Goal: Information Seeking & Learning: Learn about a topic

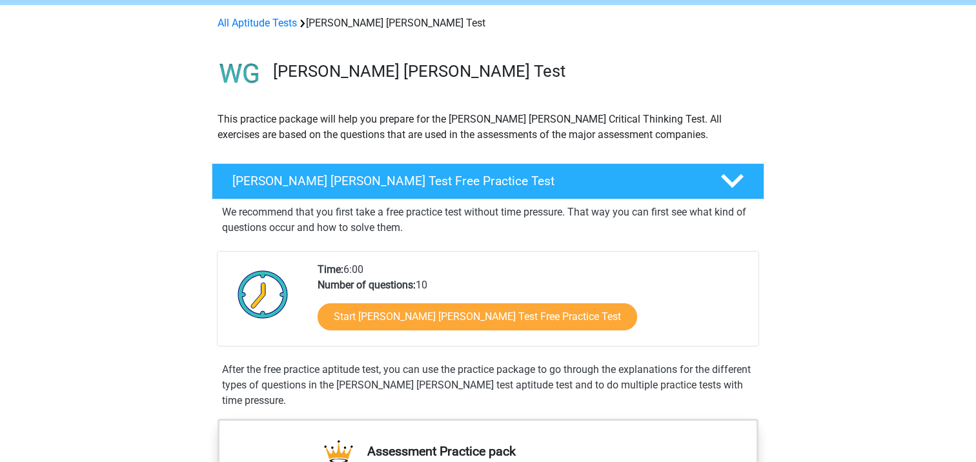
scroll to position [51, 0]
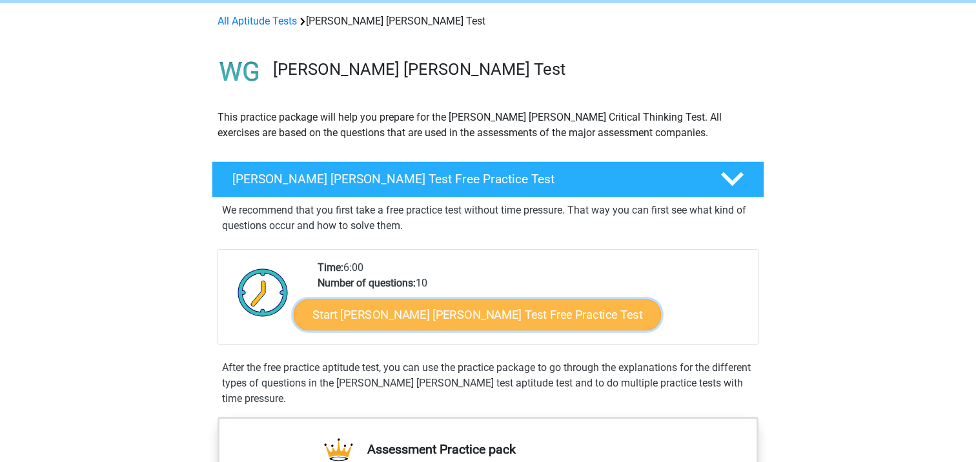
click at [462, 312] on link "Start [PERSON_NAME] [PERSON_NAME] Test Free Practice Test" at bounding box center [477, 315] width 367 height 31
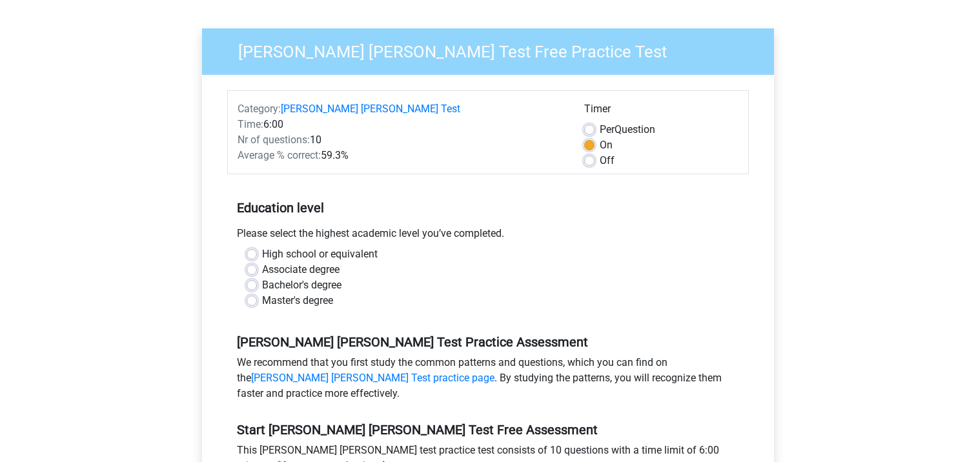
scroll to position [94, 0]
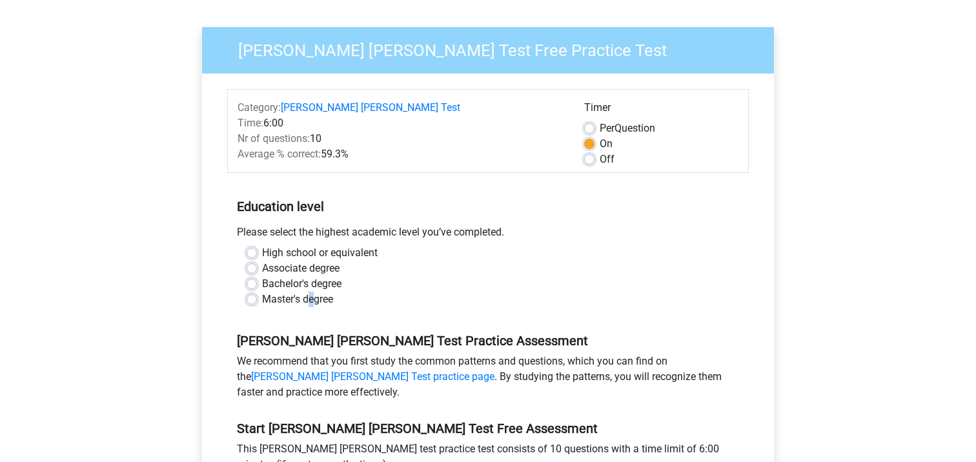
click at [312, 292] on label "Master's degree" at bounding box center [297, 299] width 71 height 15
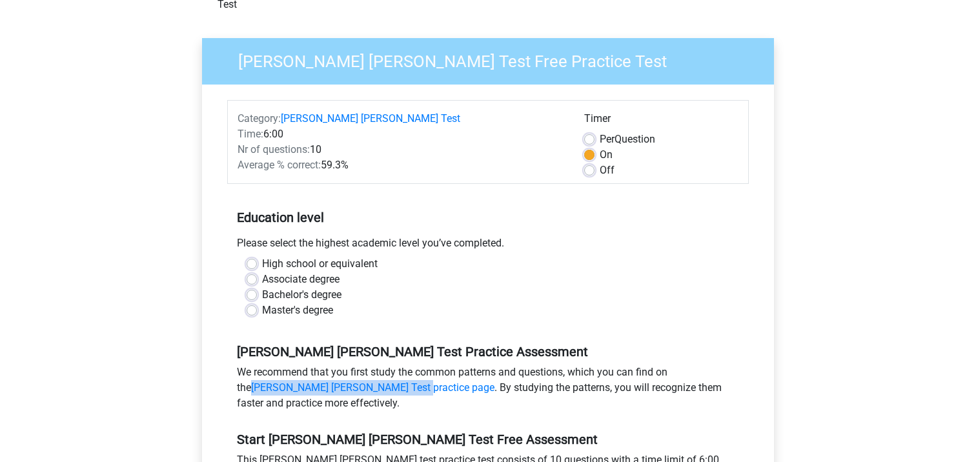
scroll to position [0, 0]
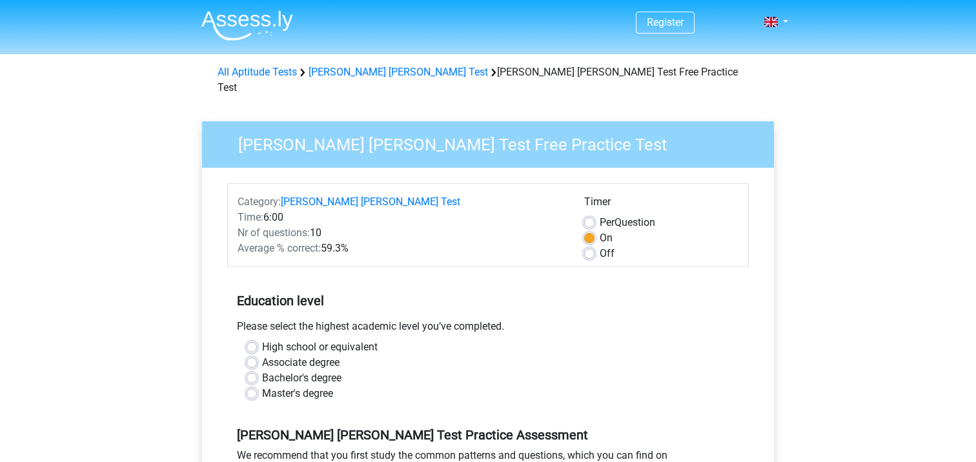
click at [268, 386] on label "Master's degree" at bounding box center [297, 393] width 71 height 15
click at [257, 386] on input "Master's degree" at bounding box center [252, 392] width 10 height 13
radio input "true"
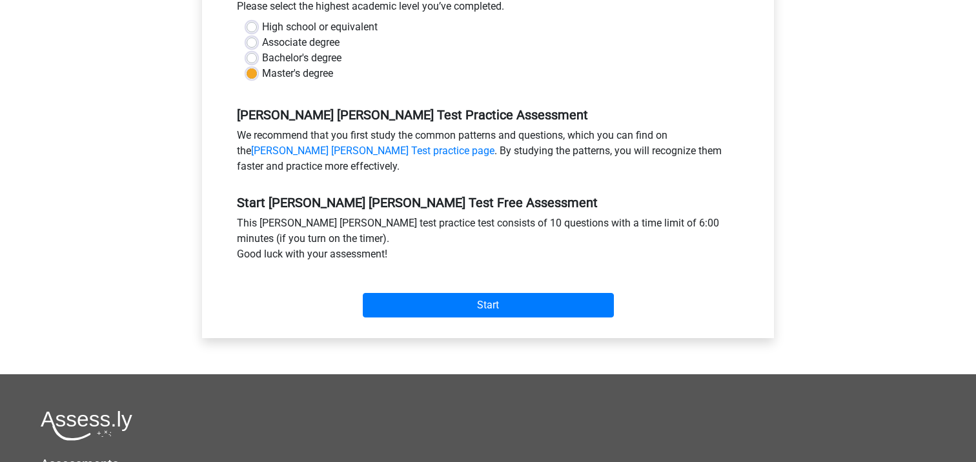
scroll to position [321, 0]
click at [512, 218] on div "This watson glaser test practice test consists of 10 questions with a time limi…" at bounding box center [488, 241] width 522 height 52
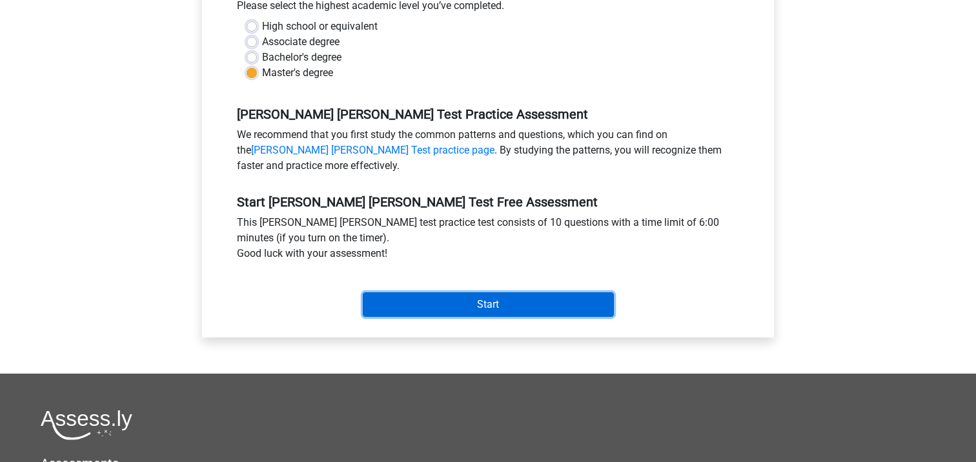
click at [498, 300] on input "Start" at bounding box center [488, 304] width 251 height 25
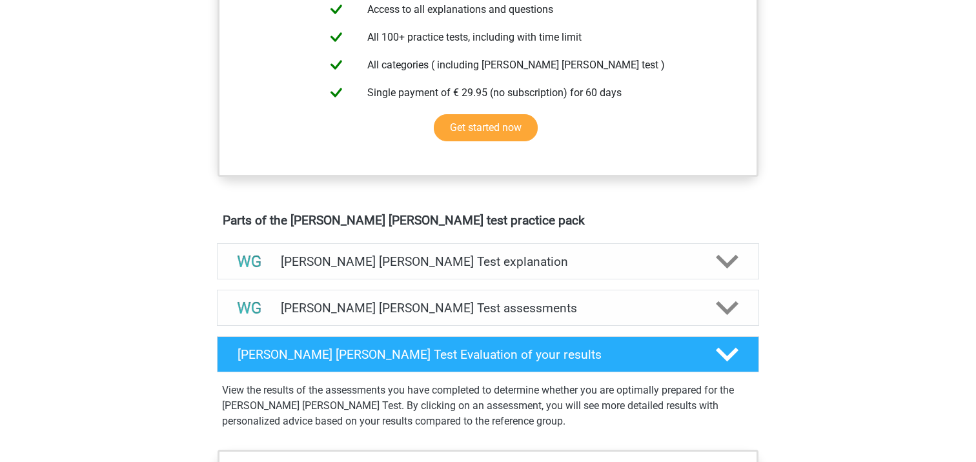
scroll to position [555, 0]
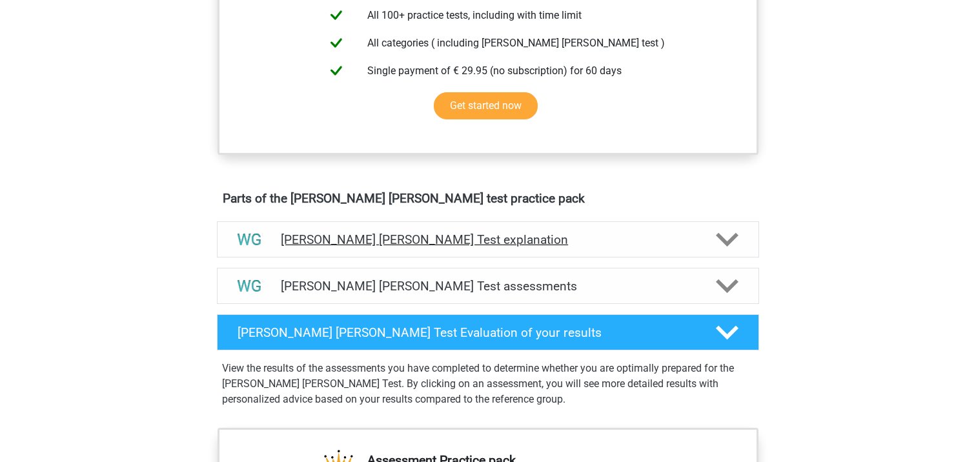
click at [712, 249] on div at bounding box center [726, 240] width 43 height 23
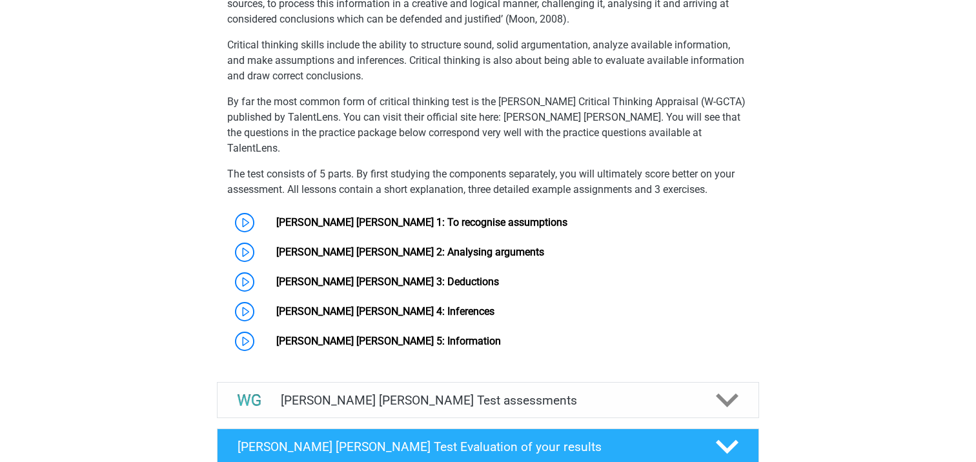
scroll to position [888, 0]
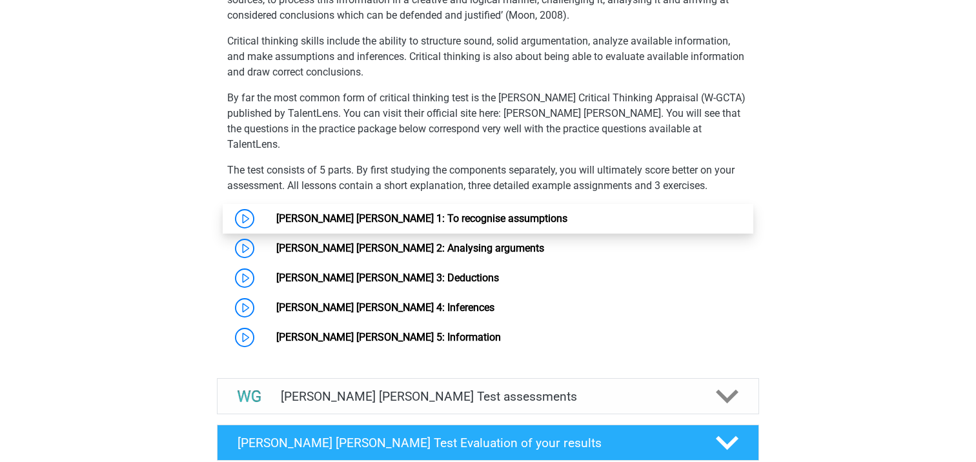
click at [376, 212] on link "[PERSON_NAME] [PERSON_NAME] 1: To recognise assumptions" at bounding box center [421, 218] width 291 height 12
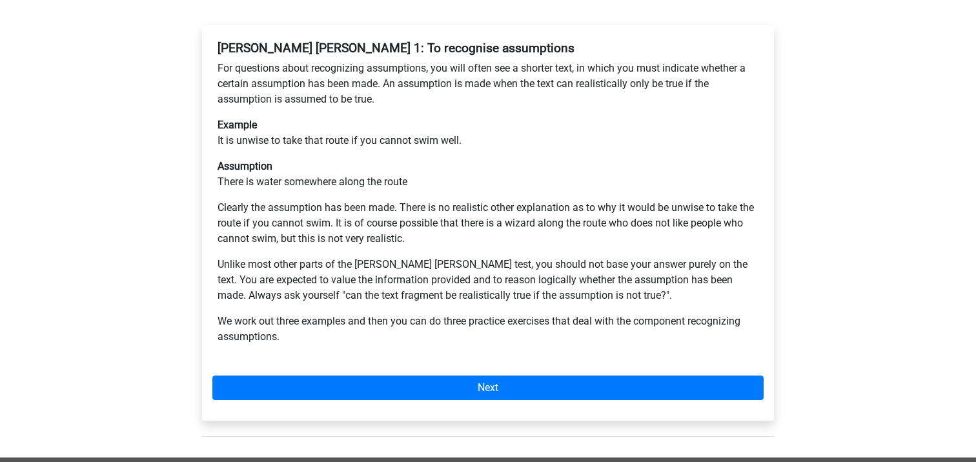
scroll to position [245, 0]
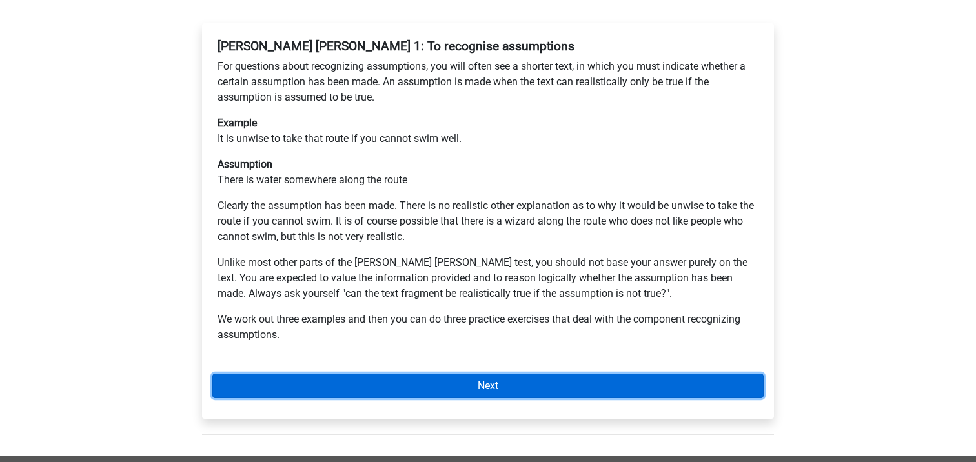
click at [429, 374] on link "Next" at bounding box center [487, 386] width 551 height 25
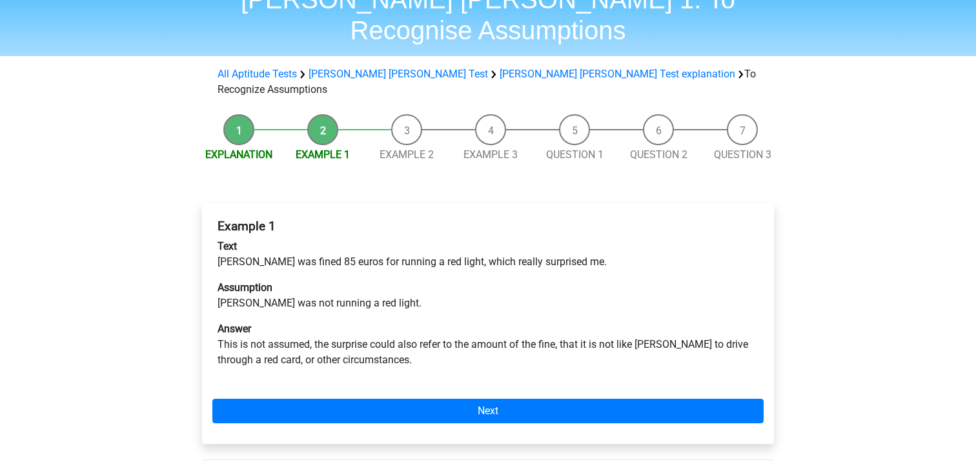
scroll to position [66, 0]
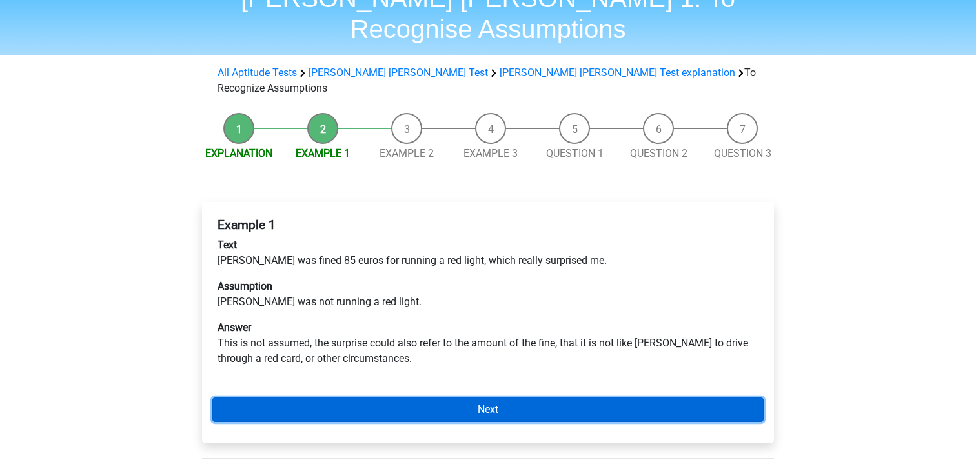
click at [461, 398] on link "Next" at bounding box center [487, 410] width 551 height 25
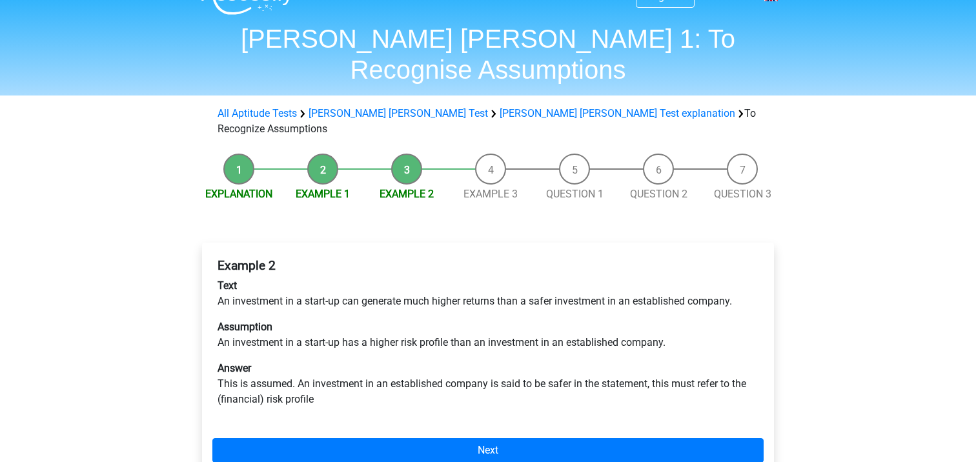
scroll to position [27, 0]
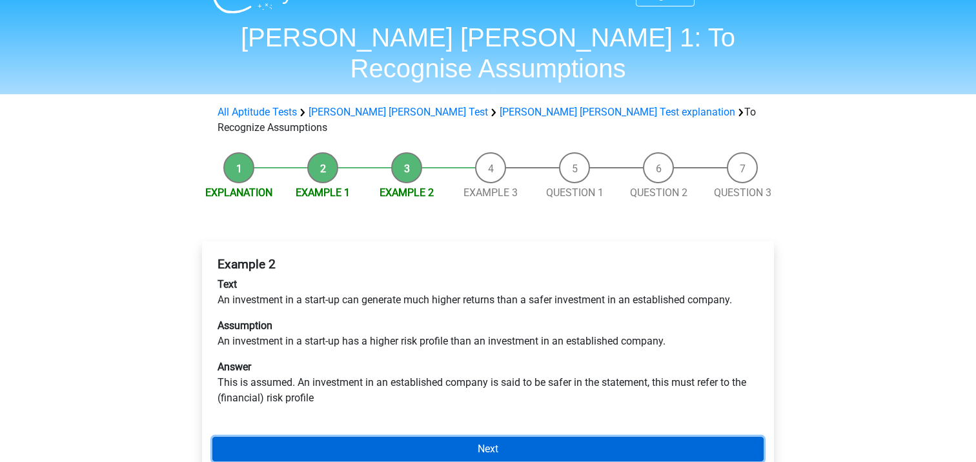
click at [477, 437] on link "Next" at bounding box center [487, 449] width 551 height 25
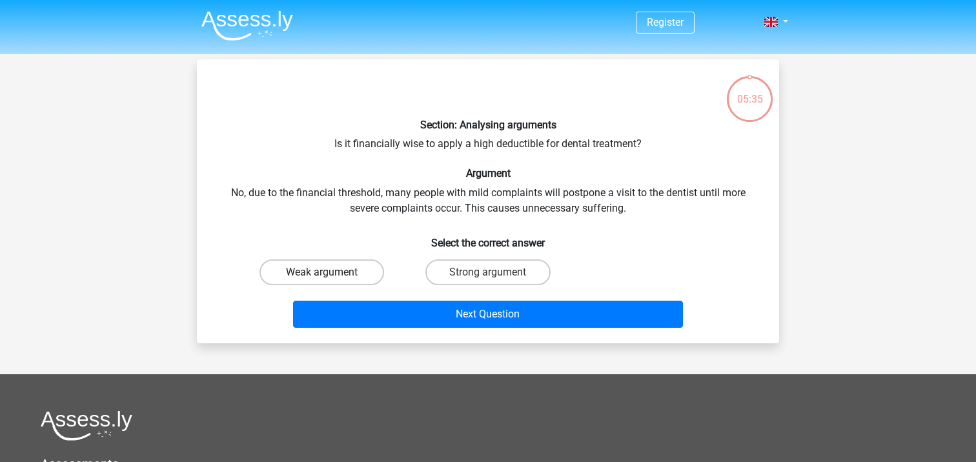
click at [288, 274] on label "Weak argument" at bounding box center [321, 272] width 125 height 26
click at [322, 274] on input "Weak argument" at bounding box center [326, 276] width 8 height 8
radio input "true"
click at [437, 331] on div "Next Question" at bounding box center [488, 317] width 498 height 32
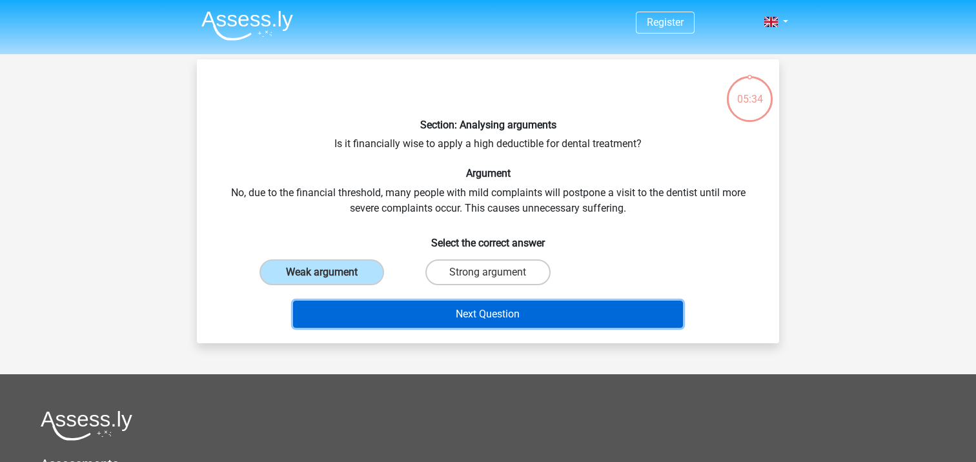
click at [451, 318] on button "Next Question" at bounding box center [488, 314] width 391 height 27
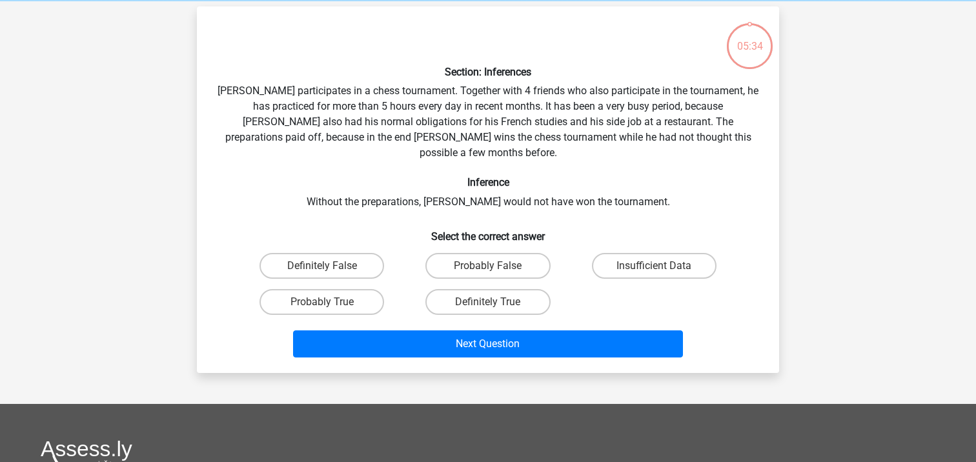
scroll to position [59, 0]
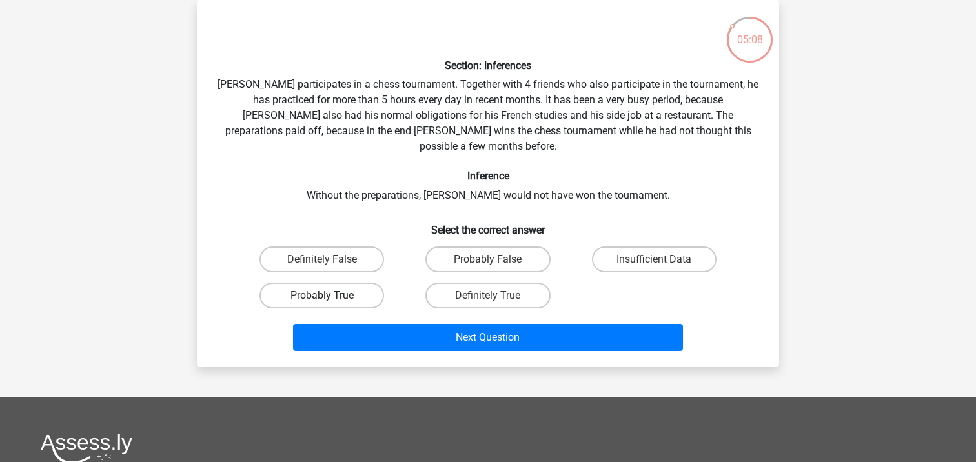
click at [317, 285] on label "Probably True" at bounding box center [321, 296] width 125 height 26
click at [322, 296] on input "Probably True" at bounding box center [326, 300] width 8 height 8
radio input "true"
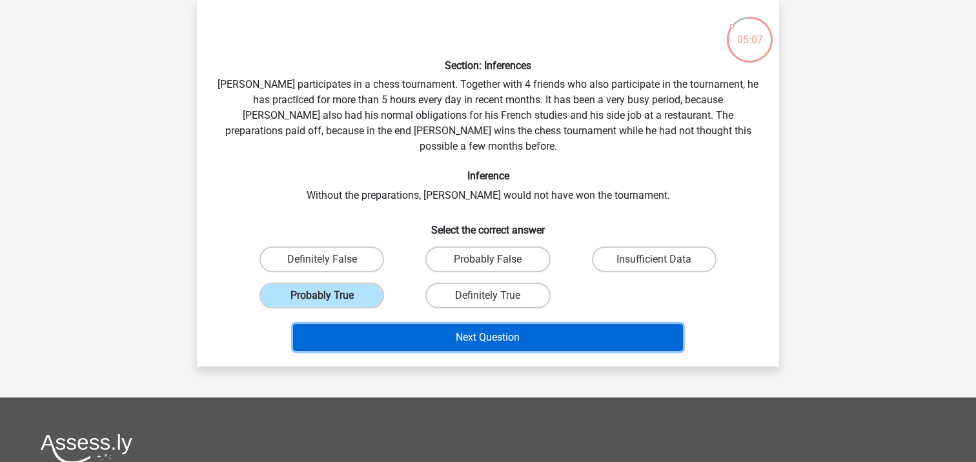
click at [498, 325] on button "Next Question" at bounding box center [488, 337] width 391 height 27
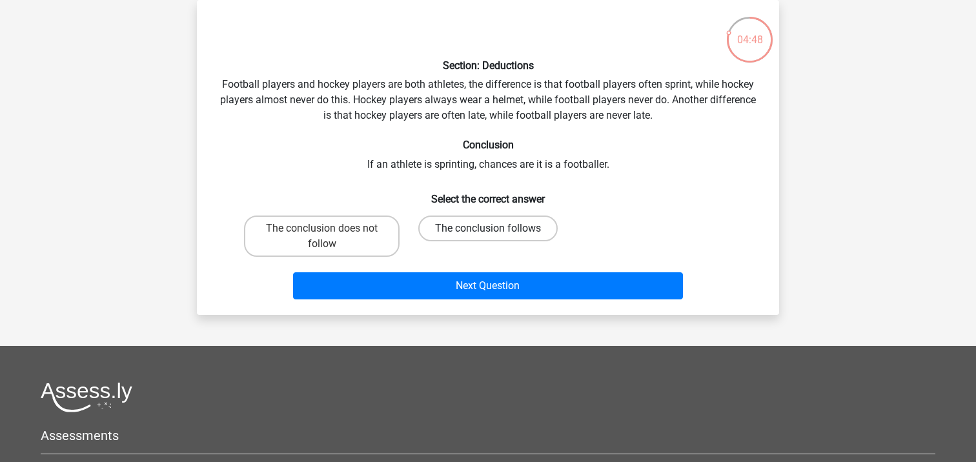
click at [485, 237] on label "The conclusion follows" at bounding box center [487, 229] width 139 height 26
click at [488, 237] on input "The conclusion follows" at bounding box center [492, 233] width 8 height 8
radio input "true"
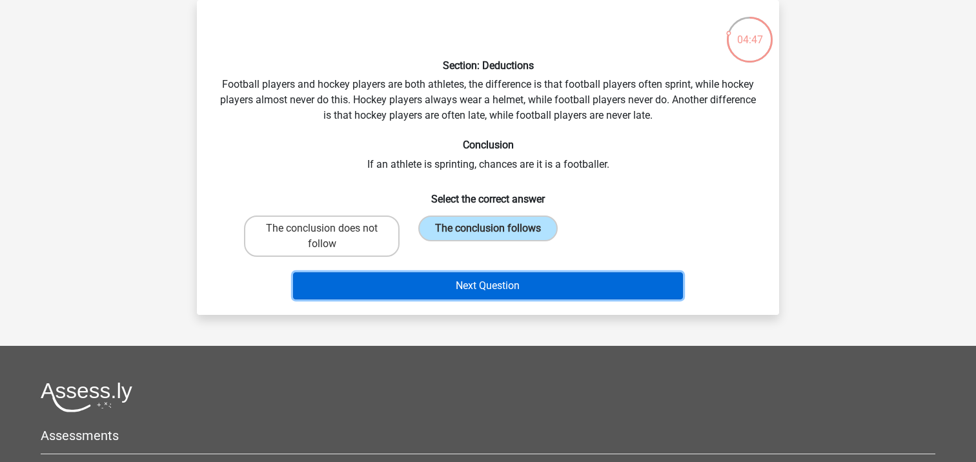
click at [489, 287] on button "Next Question" at bounding box center [488, 285] width 391 height 27
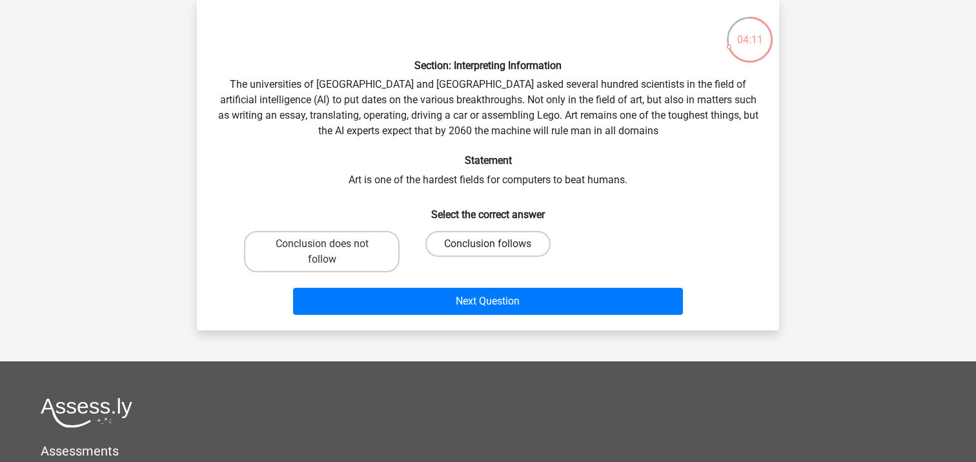
click at [498, 238] on label "Conclusion follows" at bounding box center [487, 244] width 125 height 26
click at [496, 244] on input "Conclusion follows" at bounding box center [492, 248] width 8 height 8
radio input "true"
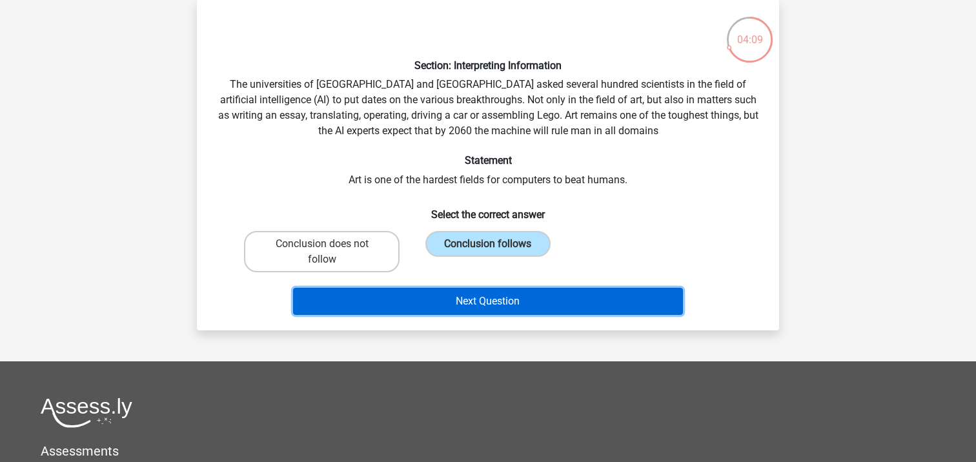
click at [565, 303] on button "Next Question" at bounding box center [488, 301] width 391 height 27
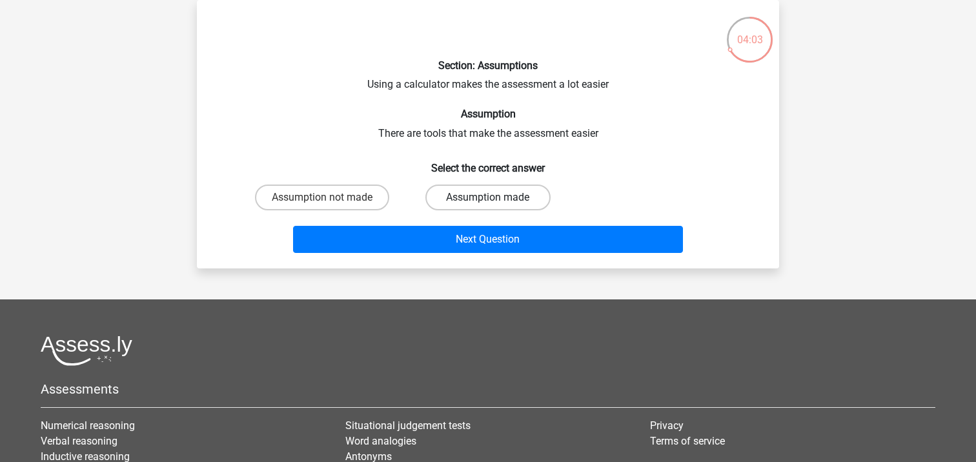
click at [507, 202] on label "Assumption made" at bounding box center [487, 198] width 125 height 26
click at [496, 202] on input "Assumption made" at bounding box center [492, 202] width 8 height 8
radio input "true"
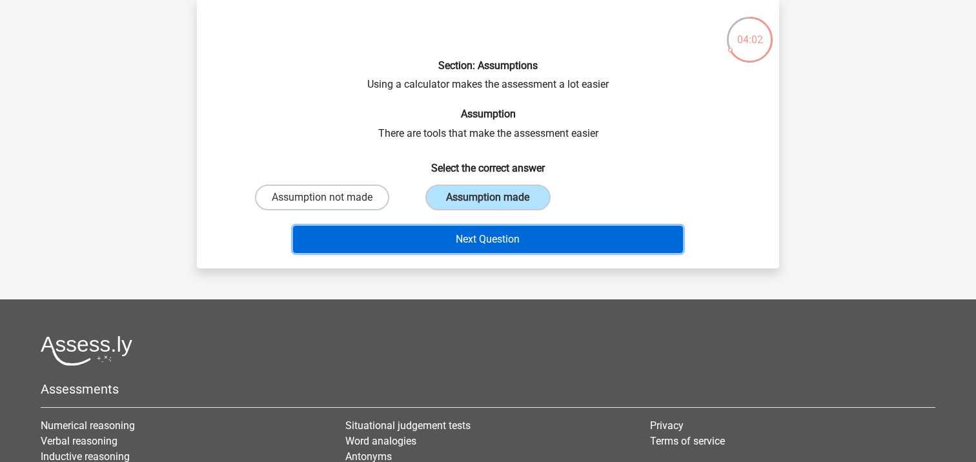
click at [515, 243] on button "Next Question" at bounding box center [488, 239] width 391 height 27
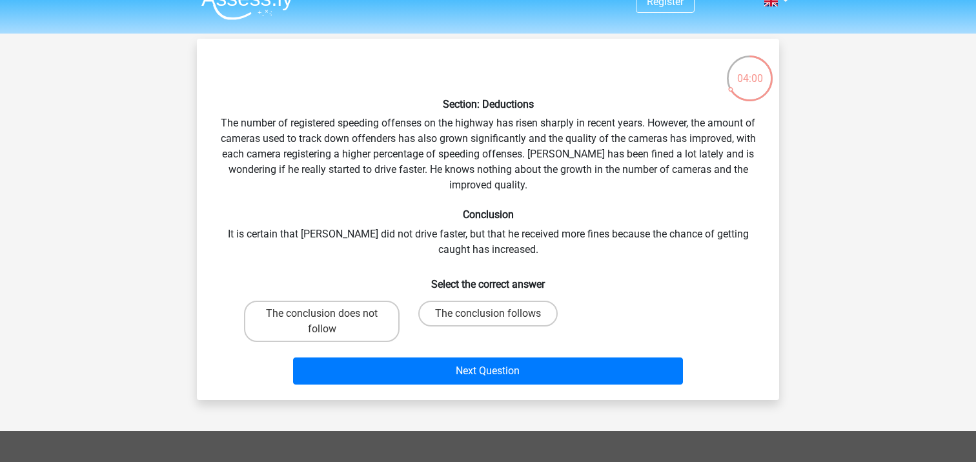
scroll to position [30, 0]
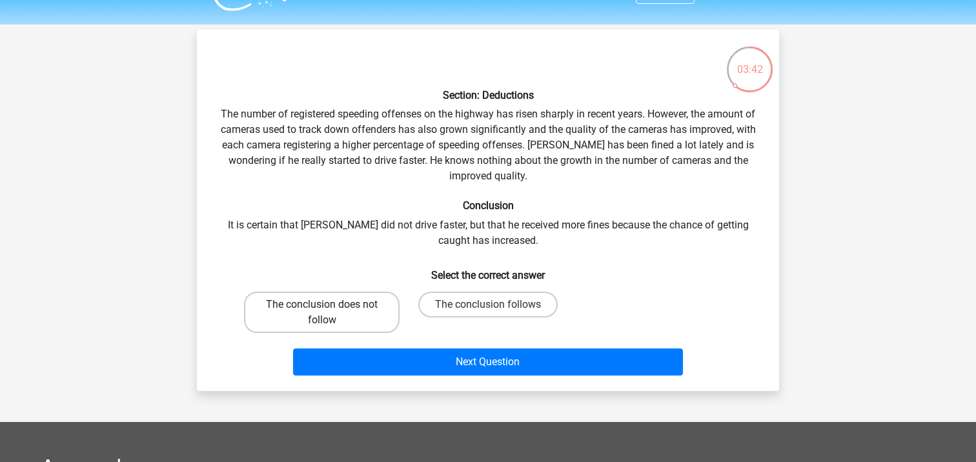
click at [318, 310] on label "The conclusion does not follow" at bounding box center [322, 312] width 156 height 41
click at [322, 310] on input "The conclusion does not follow" at bounding box center [326, 309] width 8 height 8
radio input "true"
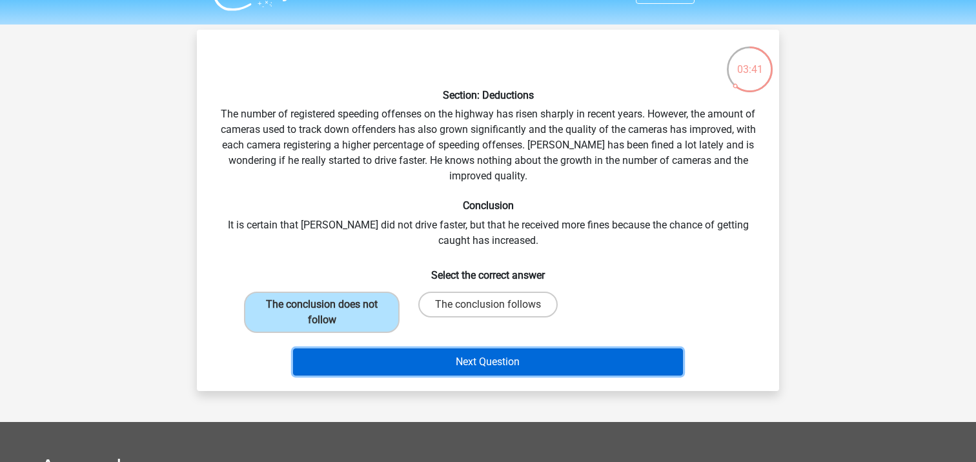
click at [473, 355] on button "Next Question" at bounding box center [488, 362] width 391 height 27
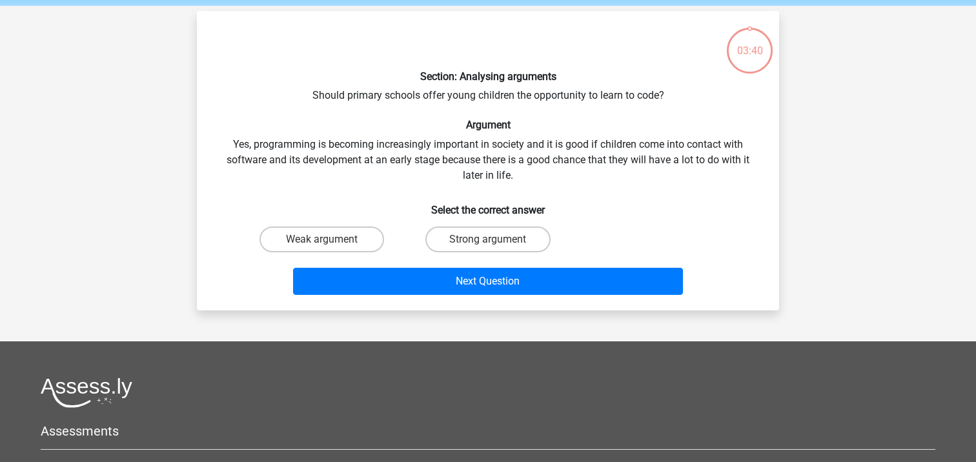
scroll to position [59, 0]
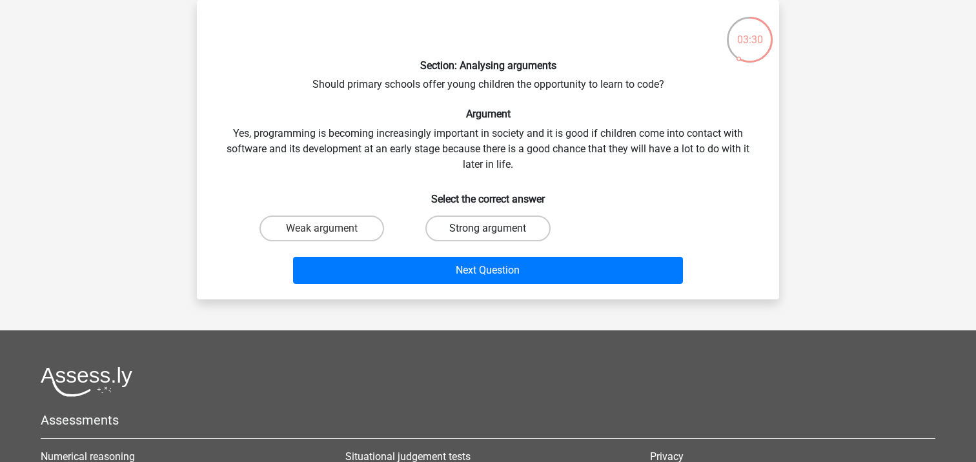
click at [486, 232] on label "Strong argument" at bounding box center [487, 229] width 125 height 26
click at [488, 232] on input "Strong argument" at bounding box center [492, 233] width 8 height 8
radio input "true"
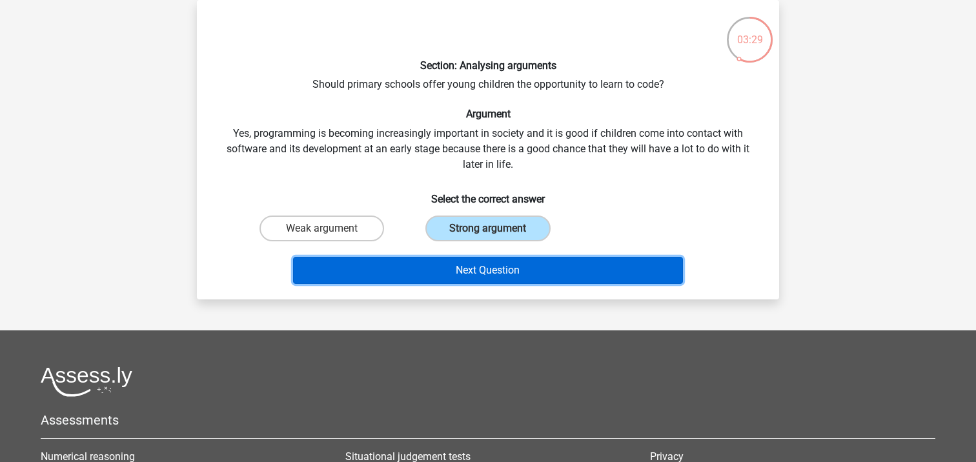
click at [480, 268] on button "Next Question" at bounding box center [488, 270] width 391 height 27
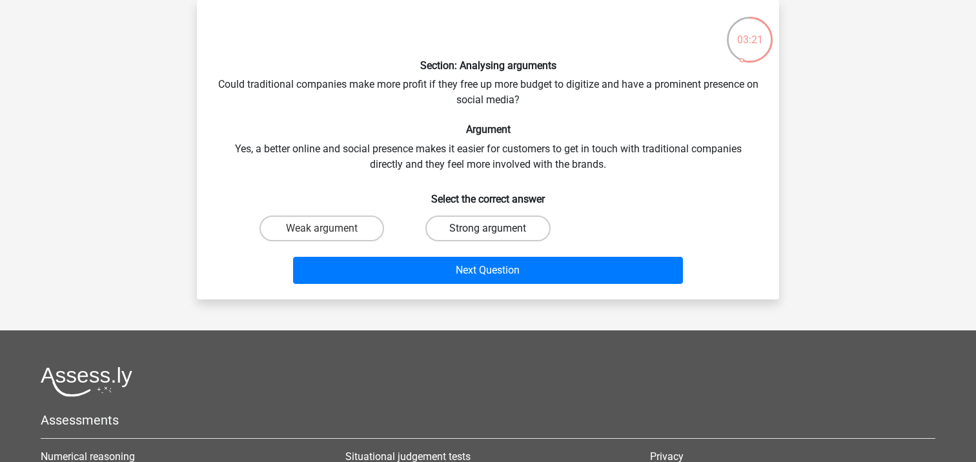
click at [489, 222] on label "Strong argument" at bounding box center [487, 229] width 125 height 26
click at [489, 229] on input "Strong argument" at bounding box center [492, 233] width 8 height 8
radio input "true"
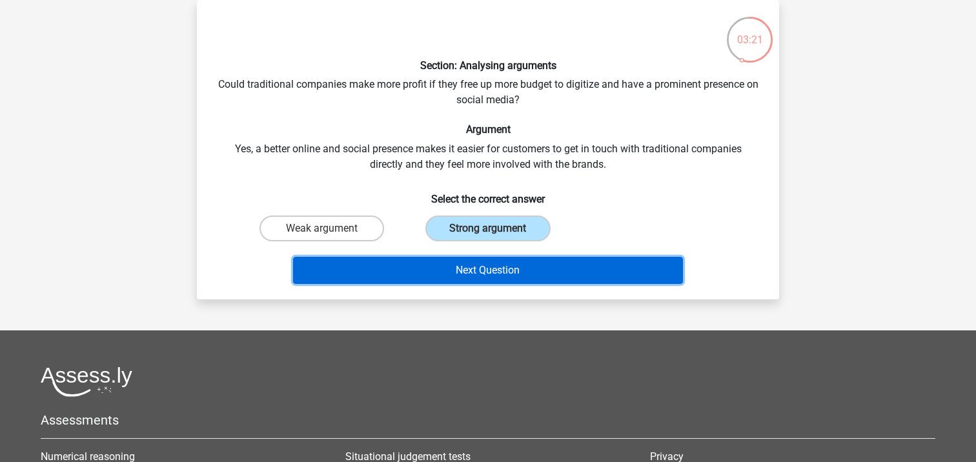
click at [503, 282] on button "Next Question" at bounding box center [488, 270] width 391 height 27
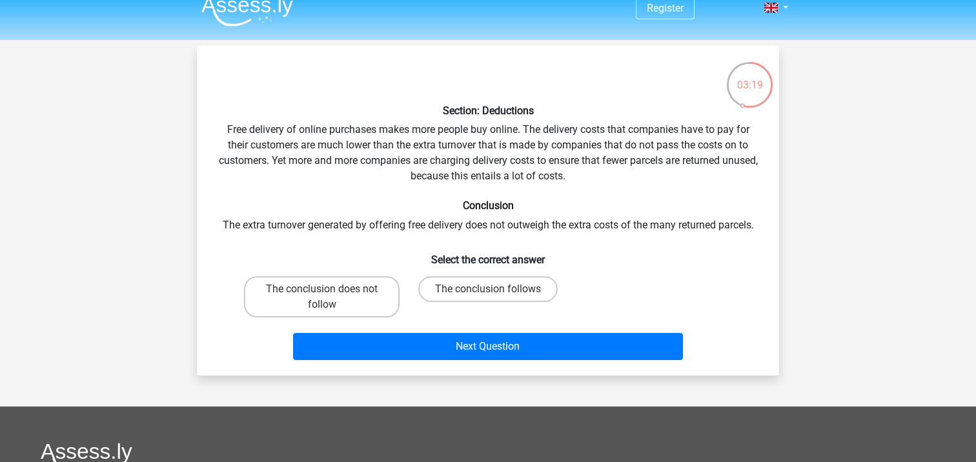
scroll to position [10, 0]
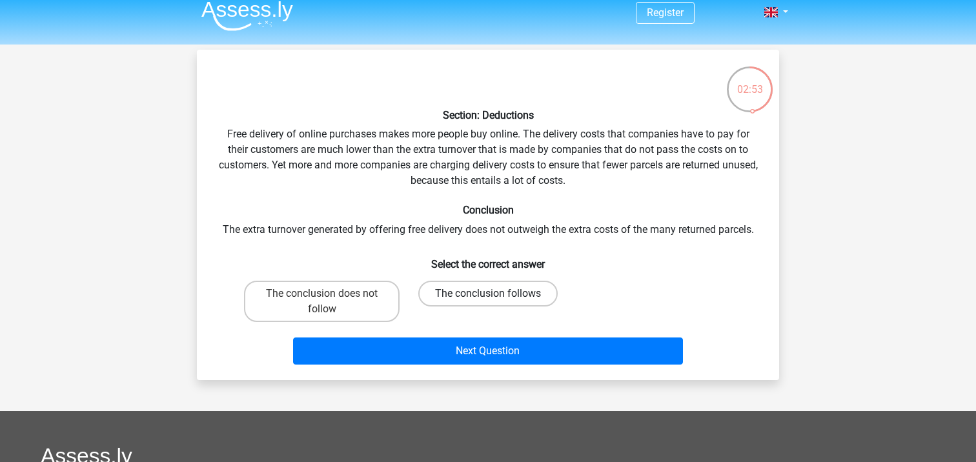
click at [456, 295] on label "The conclusion follows" at bounding box center [487, 294] width 139 height 26
click at [488, 295] on input "The conclusion follows" at bounding box center [492, 298] width 8 height 8
radio input "true"
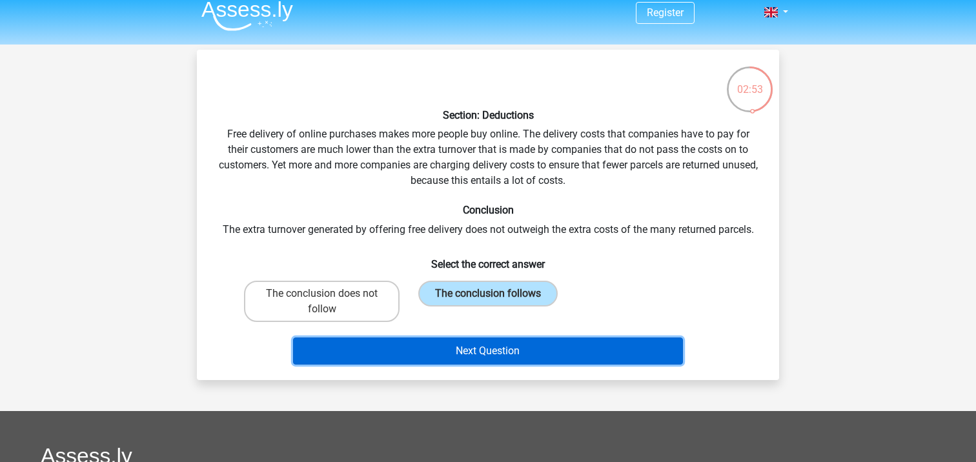
click at [476, 355] on button "Next Question" at bounding box center [488, 351] width 391 height 27
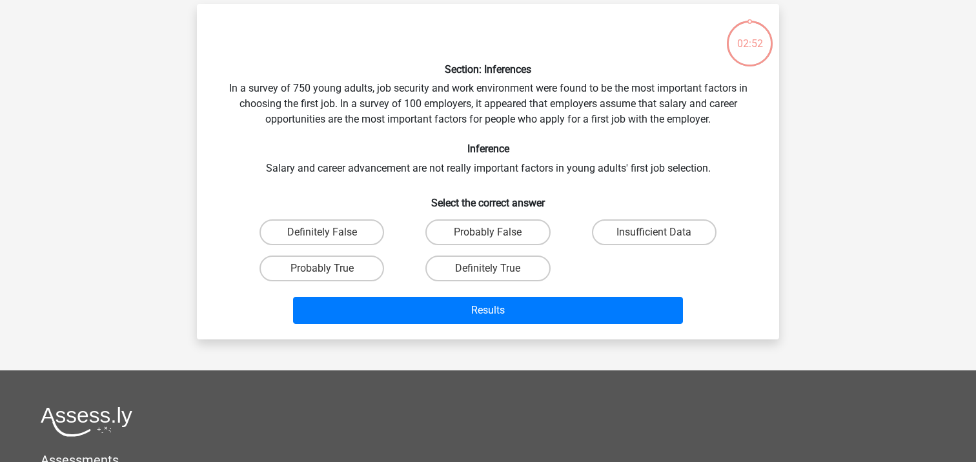
scroll to position [59, 0]
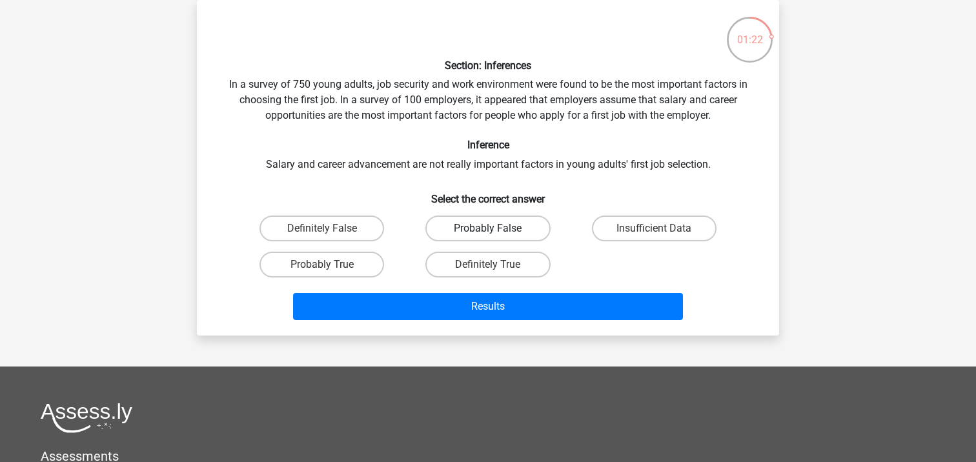
click at [487, 225] on label "Probably False" at bounding box center [487, 229] width 125 height 26
click at [488, 229] on input "Probably False" at bounding box center [492, 233] width 8 height 8
radio input "true"
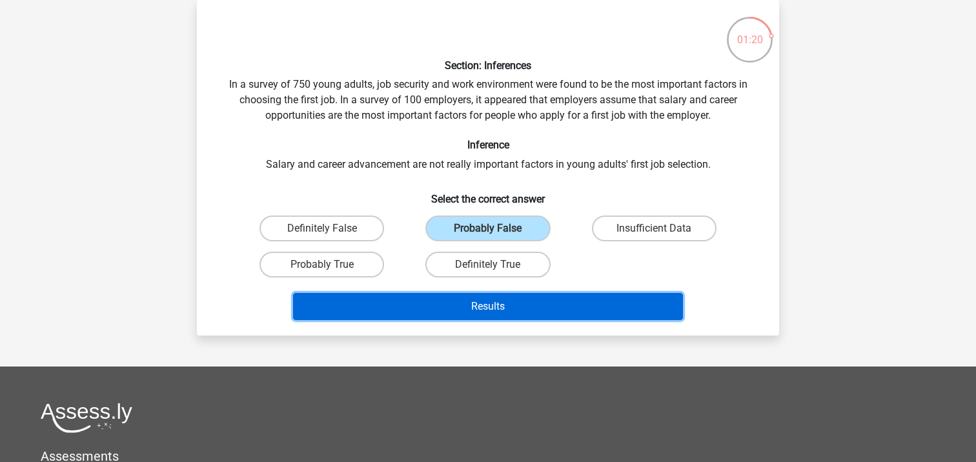
click at [500, 301] on button "Results" at bounding box center [488, 306] width 391 height 27
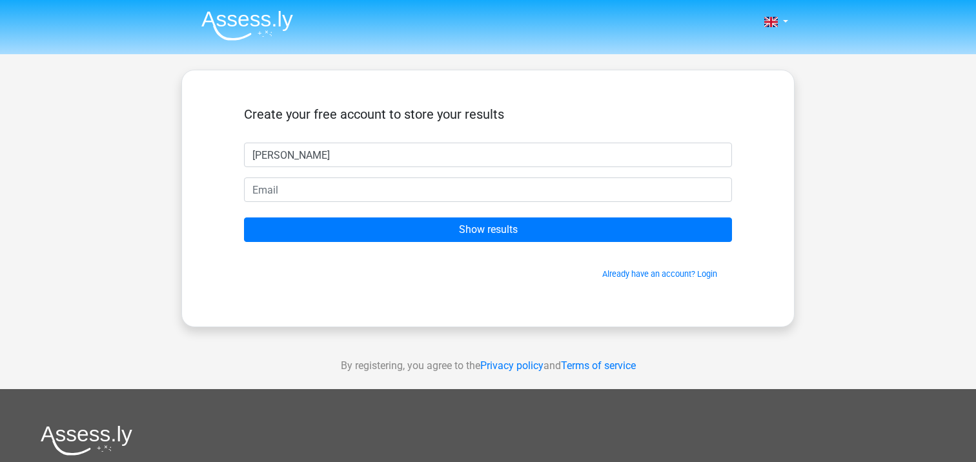
type input "gavin"
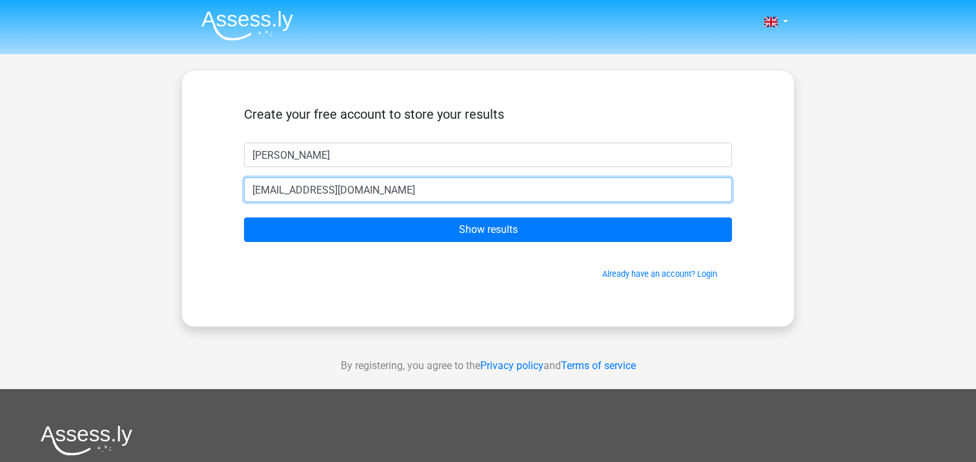
type input "gavinparker10@gmail.com"
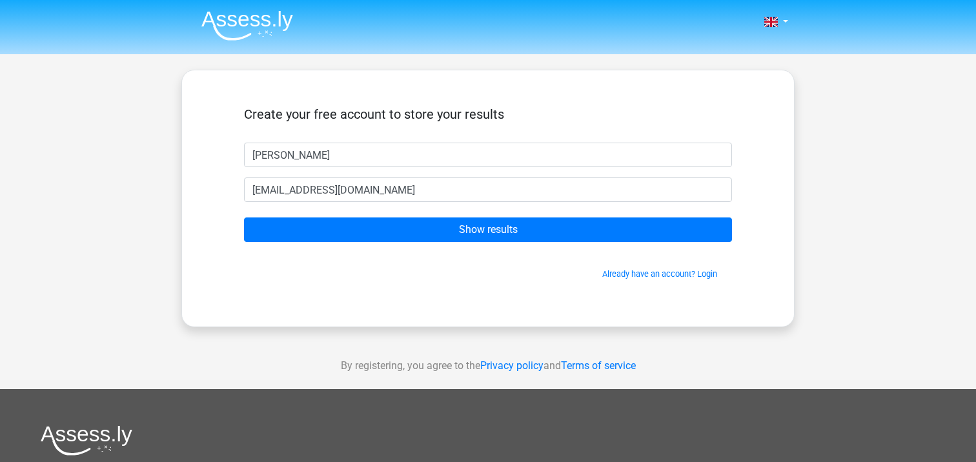
click at [522, 274] on span "Already have an account? Login" at bounding box center [488, 274] width 478 height 12
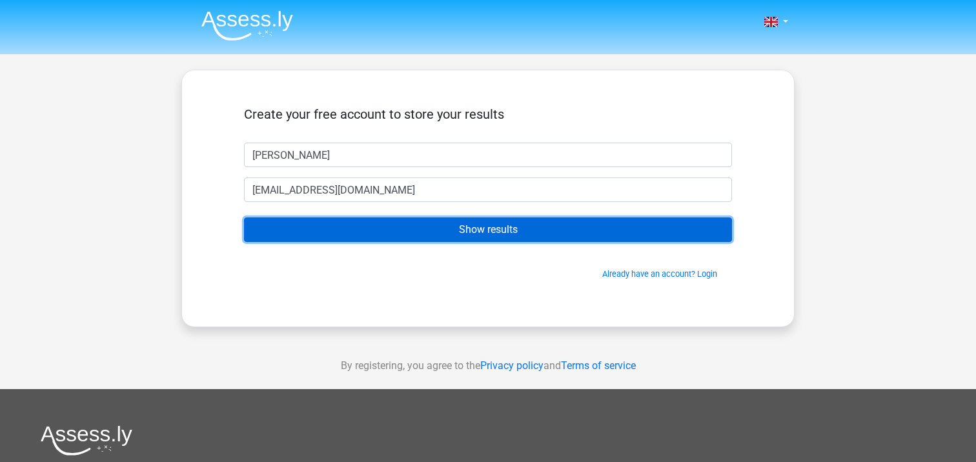
click at [526, 227] on input "Show results" at bounding box center [488, 230] width 488 height 25
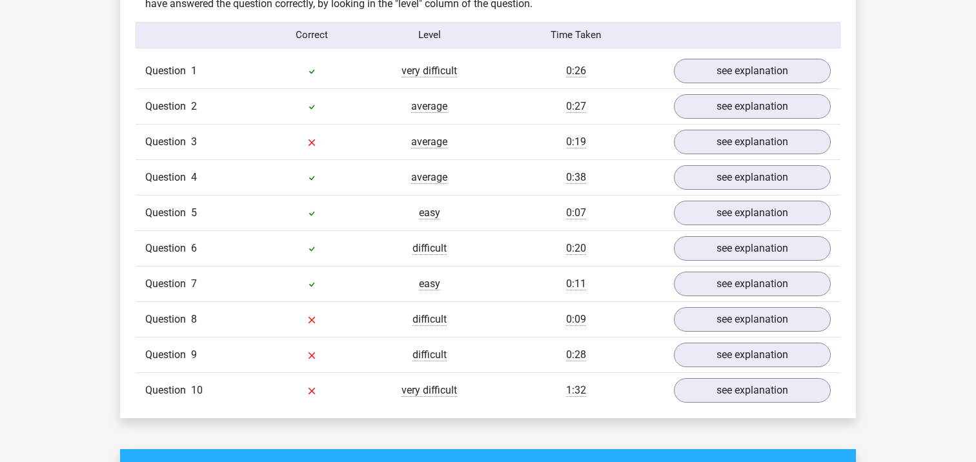
scroll to position [1042, 0]
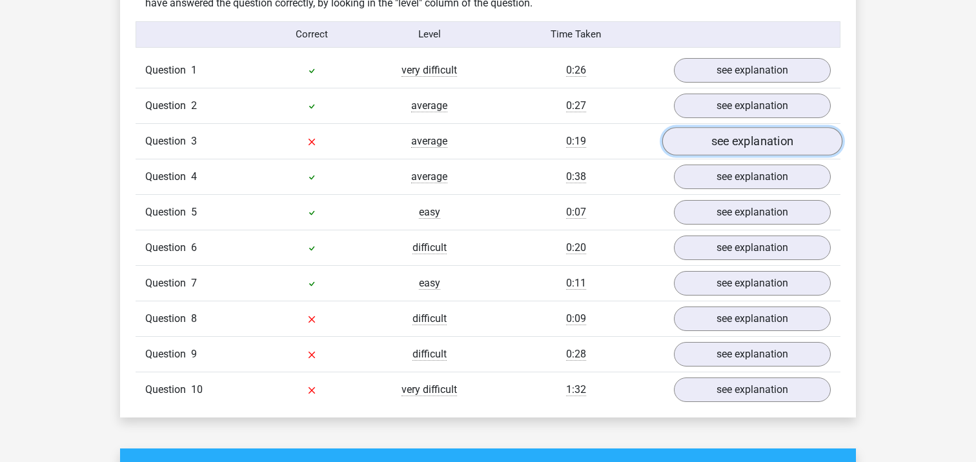
click at [716, 128] on link "see explanation" at bounding box center [752, 141] width 180 height 28
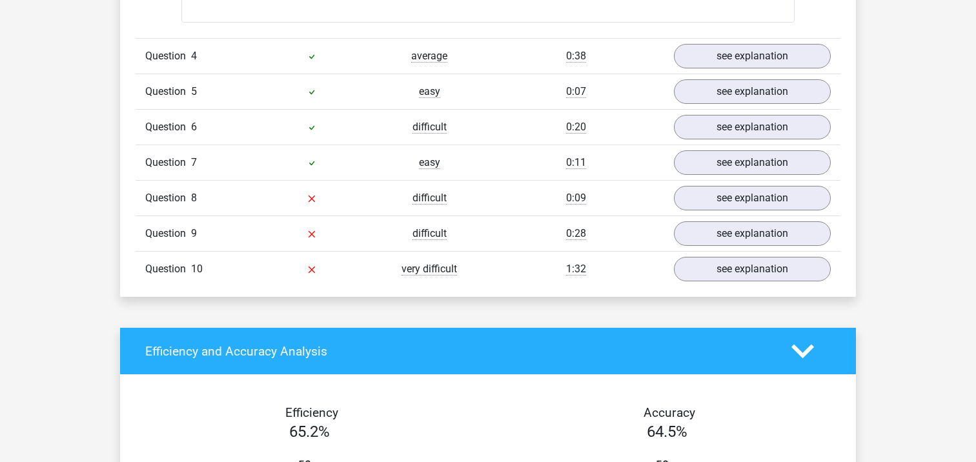
scroll to position [1852, 0]
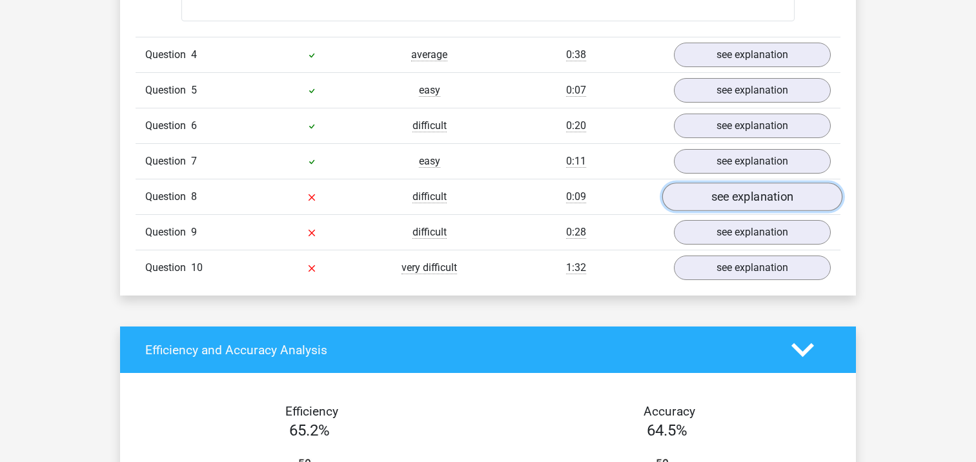
click at [729, 191] on link "see explanation" at bounding box center [752, 197] width 180 height 28
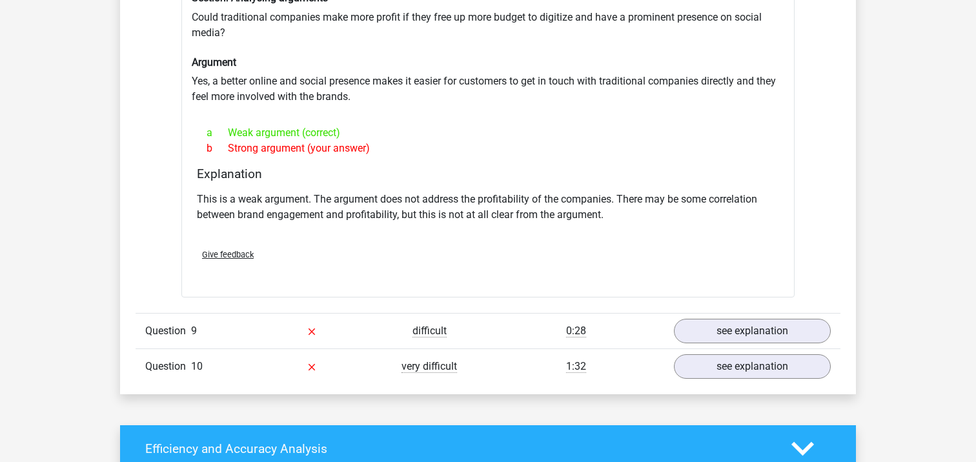
scroll to position [2126, 0]
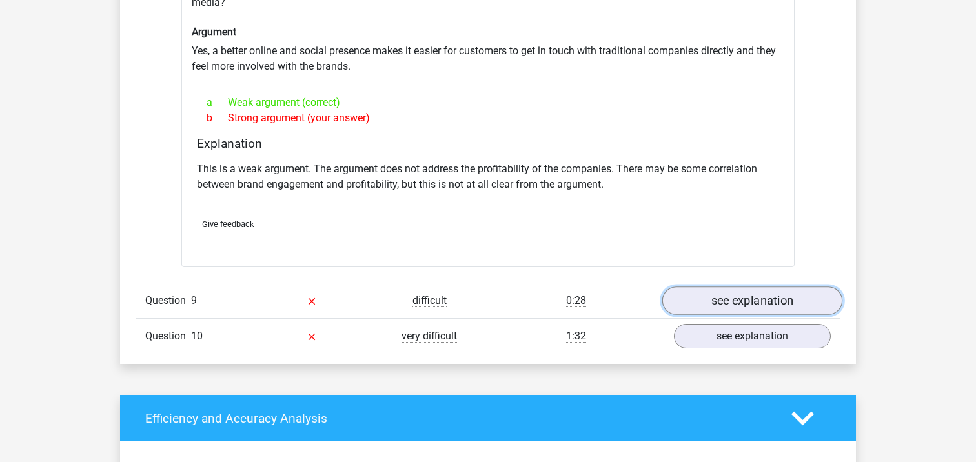
click at [716, 297] on link "see explanation" at bounding box center [752, 301] width 180 height 28
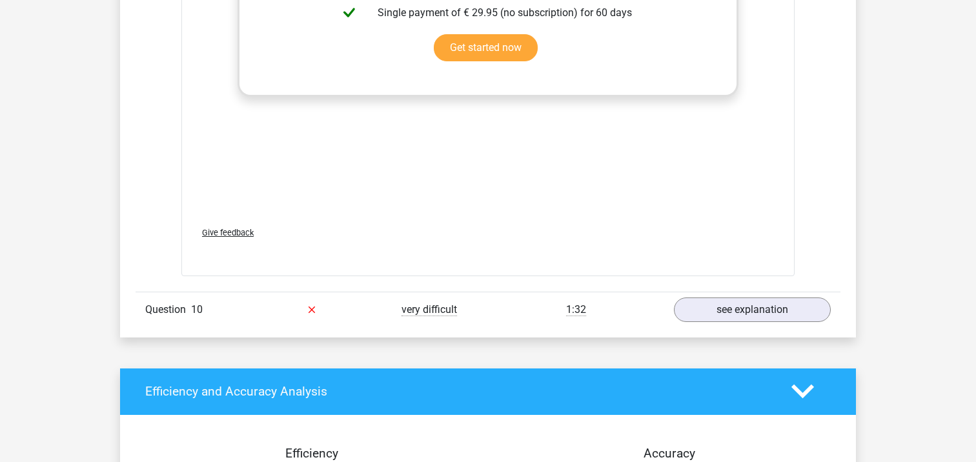
scroll to position [2863, 0]
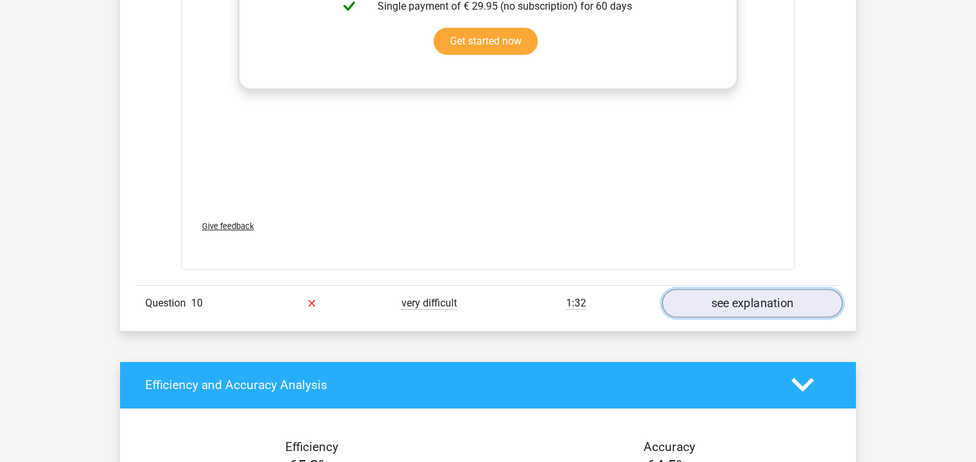
click at [713, 299] on link "see explanation" at bounding box center [752, 303] width 180 height 28
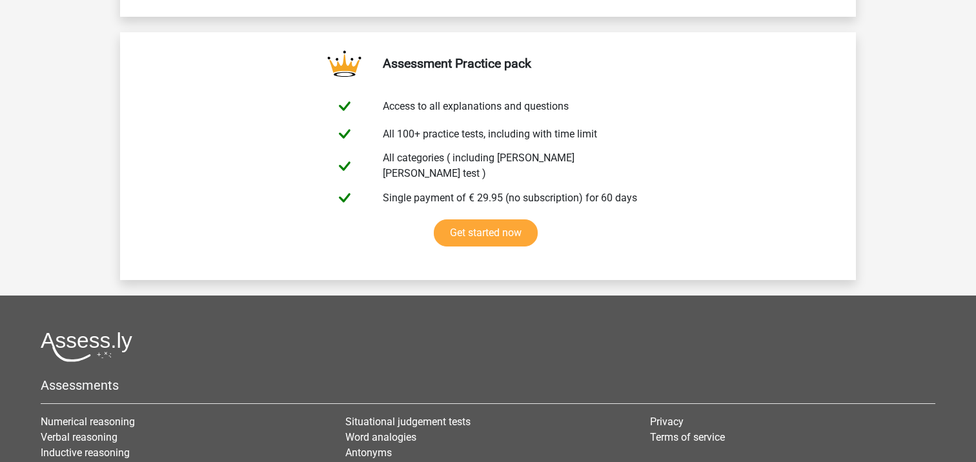
scroll to position [4770, 0]
